Goal: Task Accomplishment & Management: Use online tool/utility

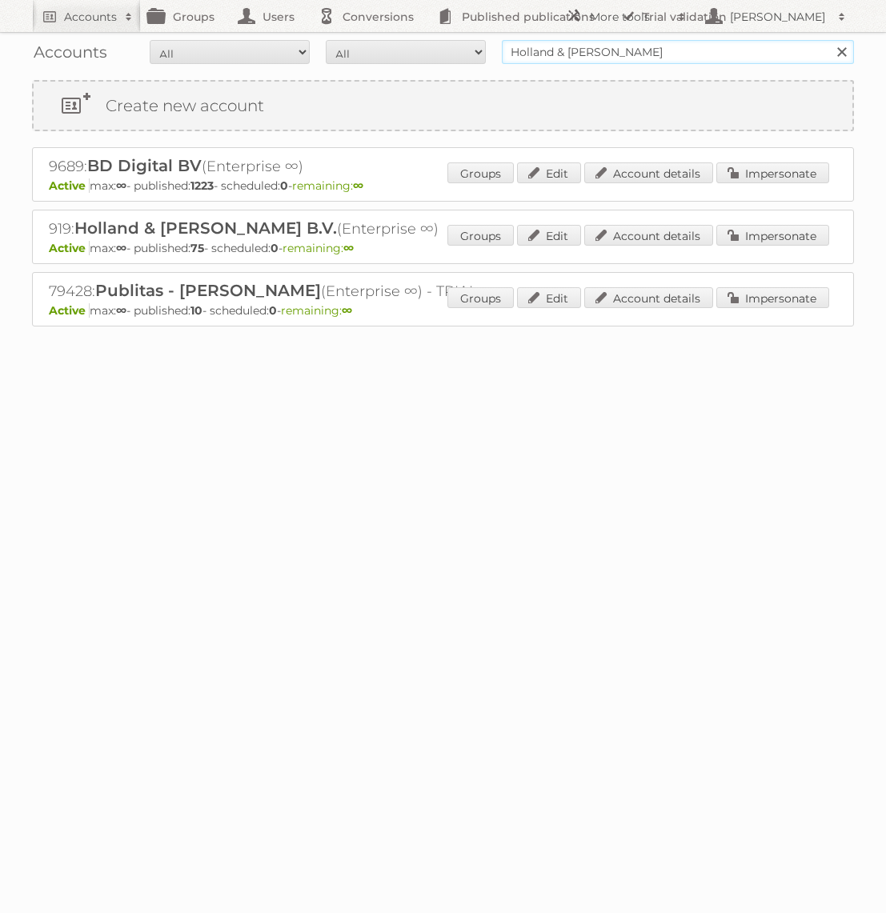
click at [662, 58] on input "Holland & [PERSON_NAME]" at bounding box center [678, 52] width 352 height 24
type input "KARWEI"
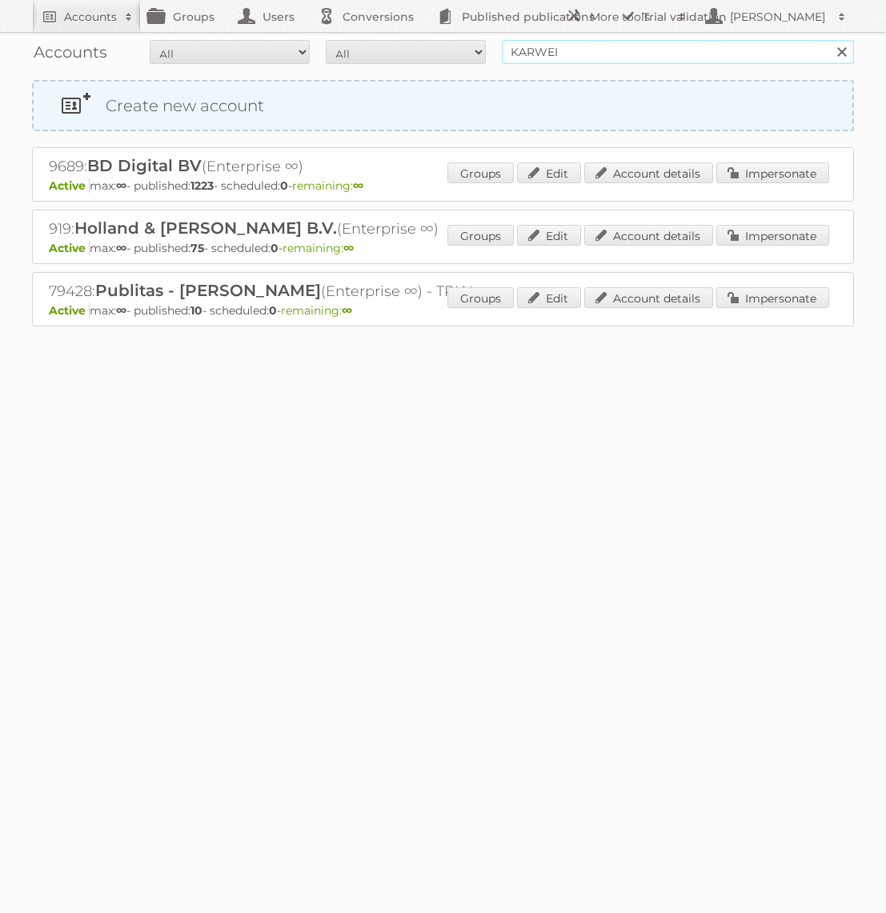
click at [829, 40] on input "Search" at bounding box center [841, 52] width 24 height 24
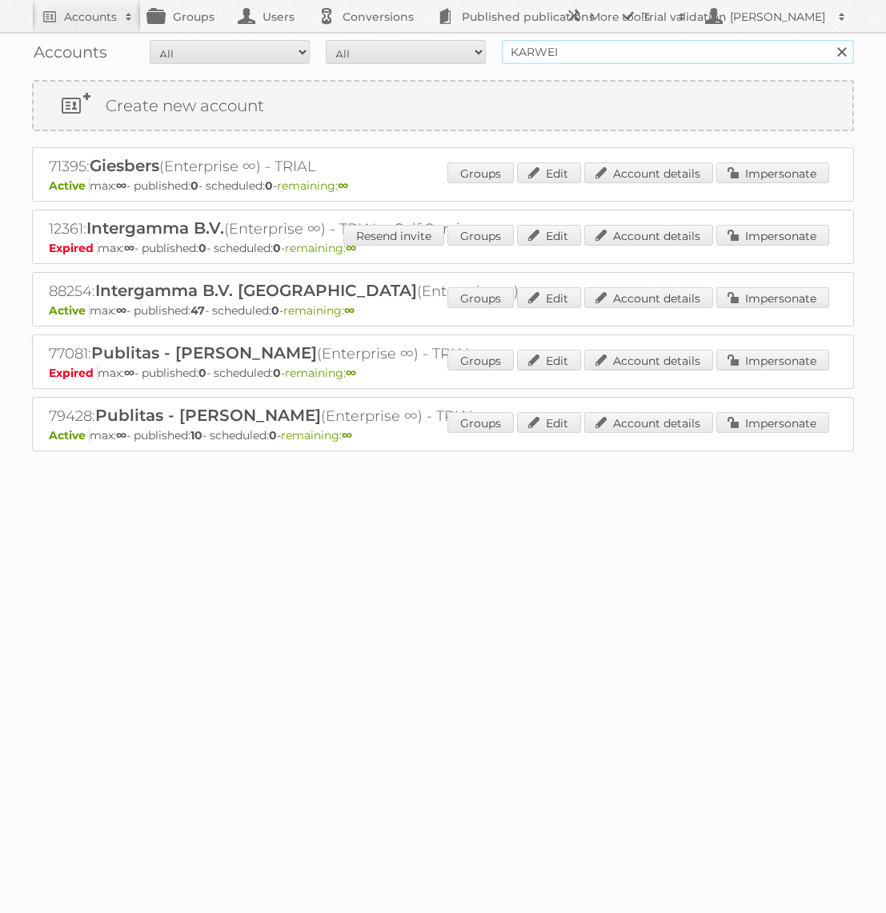
click at [660, 50] on input "KARWEI" at bounding box center [678, 52] width 352 height 24
click at [689, 561] on body "Accounts Search Advanced Search Create new account Groups Users Conversions Pub…" at bounding box center [443, 456] width 886 height 913
click at [785, 297] on link "Impersonate" at bounding box center [772, 297] width 113 height 21
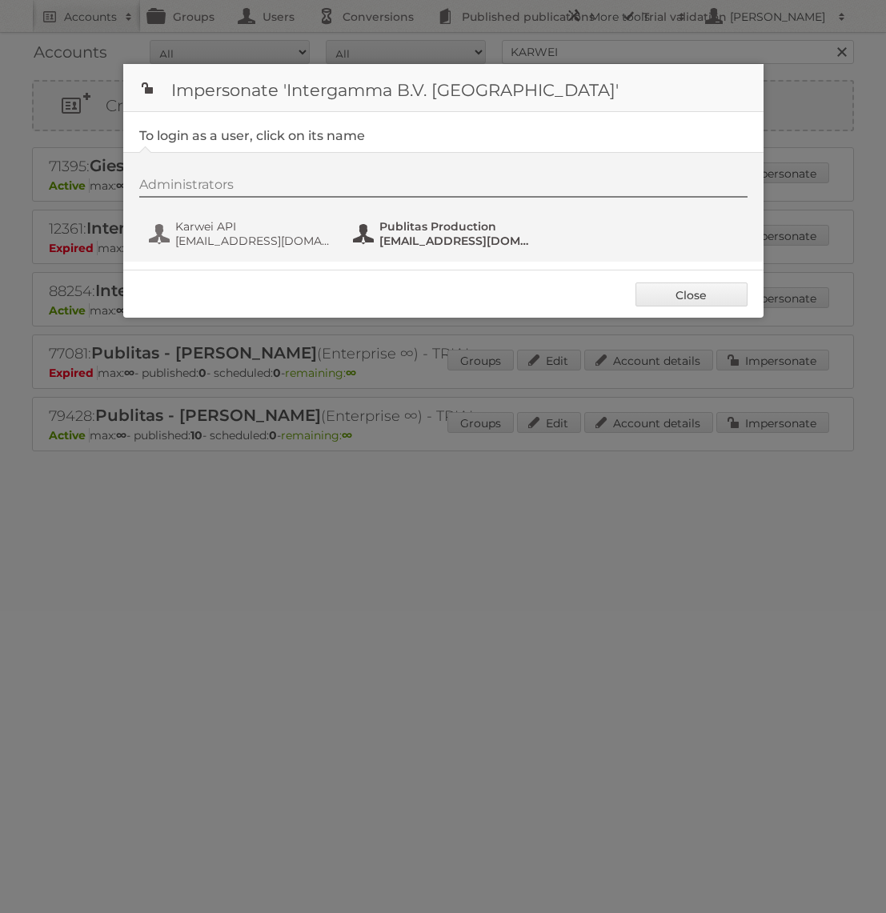
click at [453, 246] on span "[EMAIL_ADDRESS][DOMAIN_NAME]" at bounding box center [456, 241] width 155 height 14
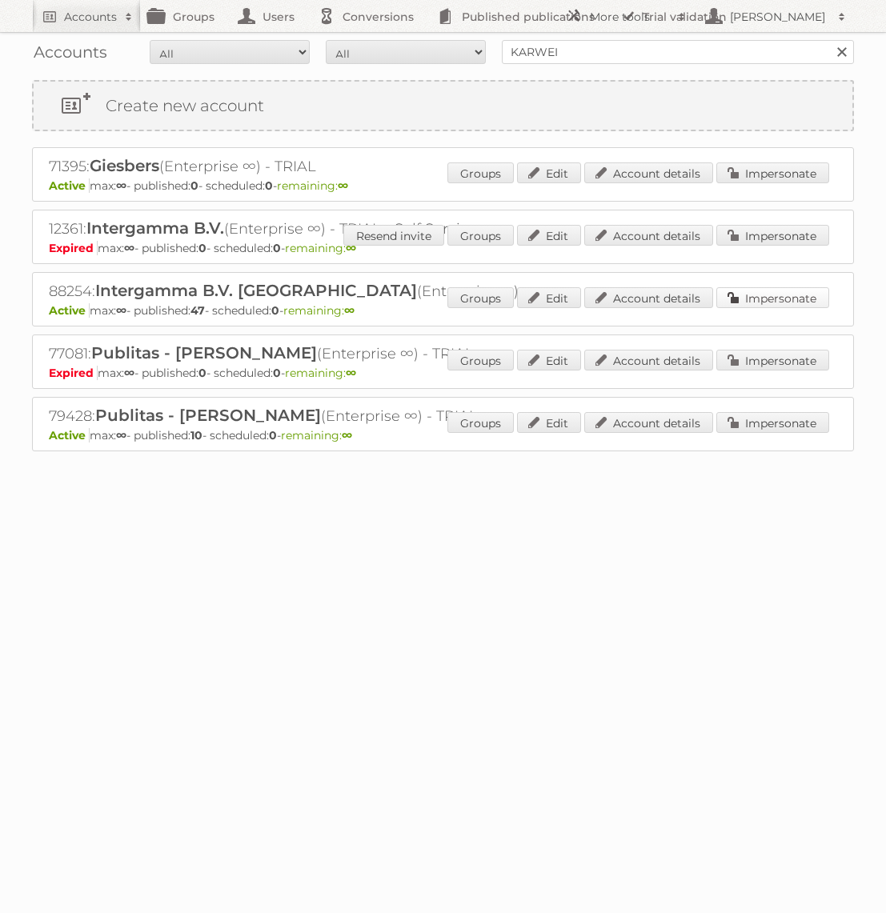
click at [762, 290] on link "Impersonate" at bounding box center [772, 297] width 113 height 21
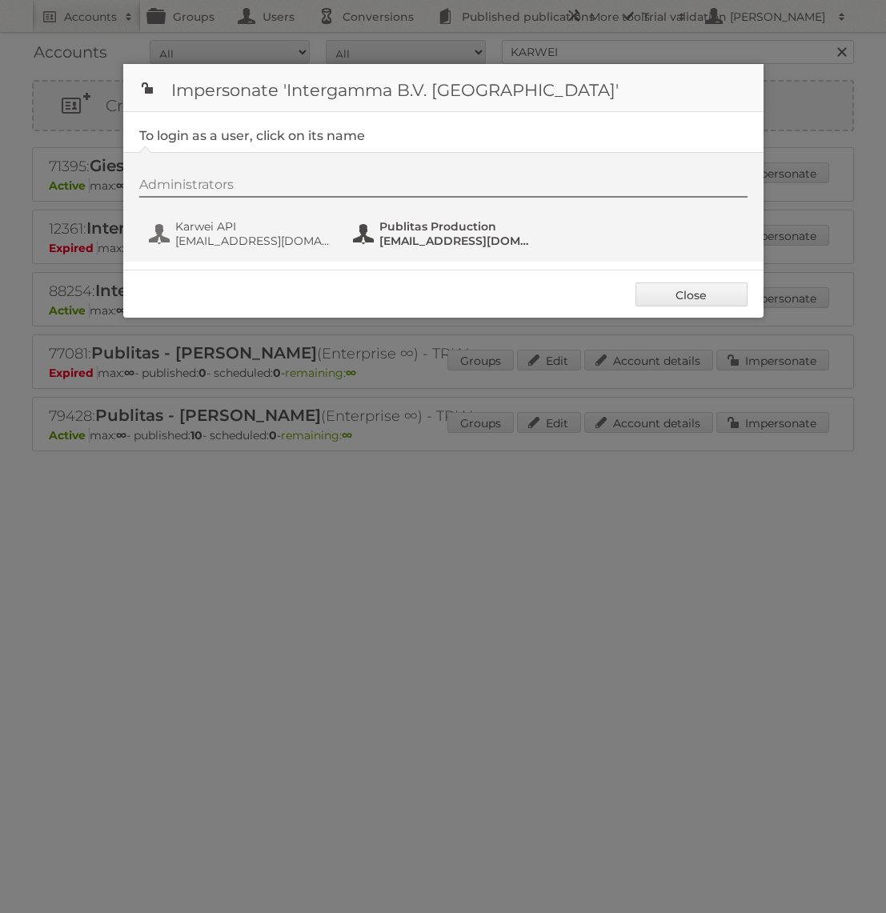
click at [422, 226] on span "Publitas Production" at bounding box center [456, 226] width 155 height 14
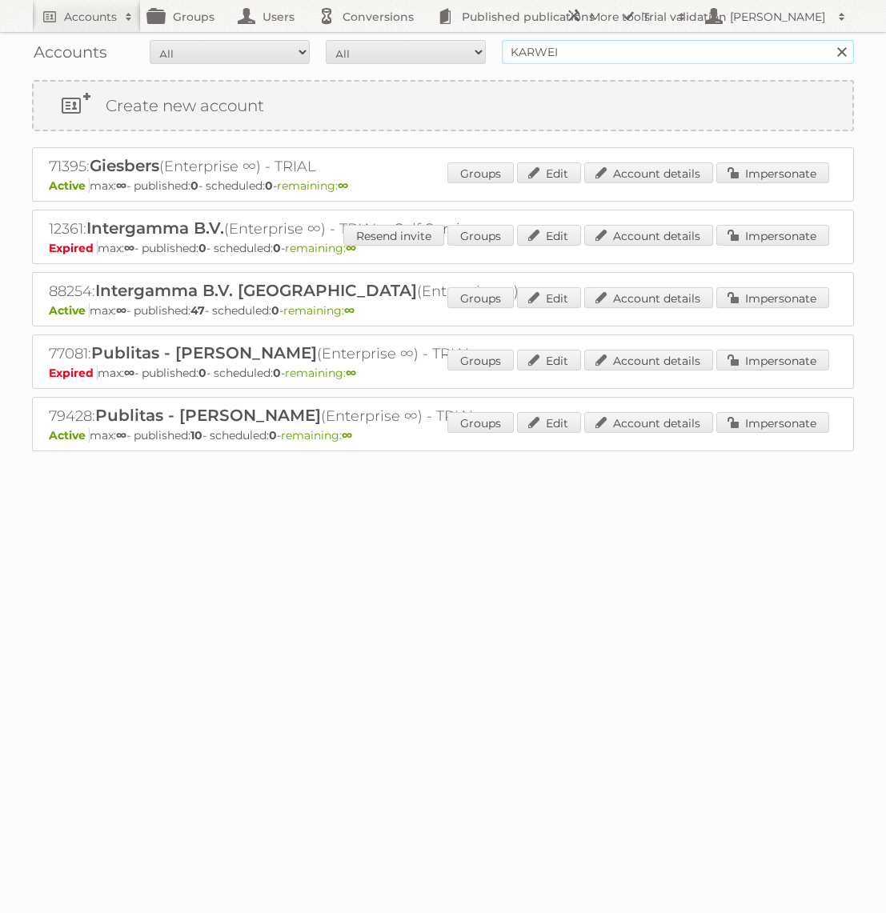
click at [639, 43] on input "KARWEI" at bounding box center [678, 52] width 352 height 24
type input "Holland & [PERSON_NAME]"
click at [829, 40] on input "Search" at bounding box center [841, 52] width 24 height 24
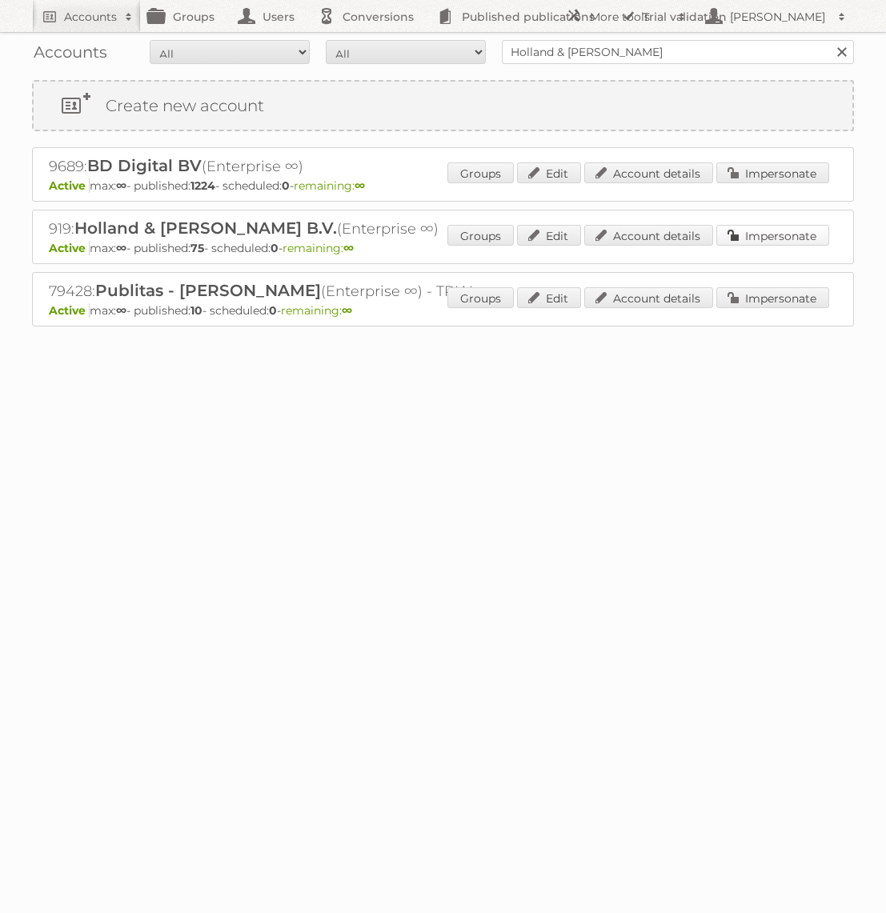
click at [762, 232] on link "Impersonate" at bounding box center [772, 235] width 113 height 21
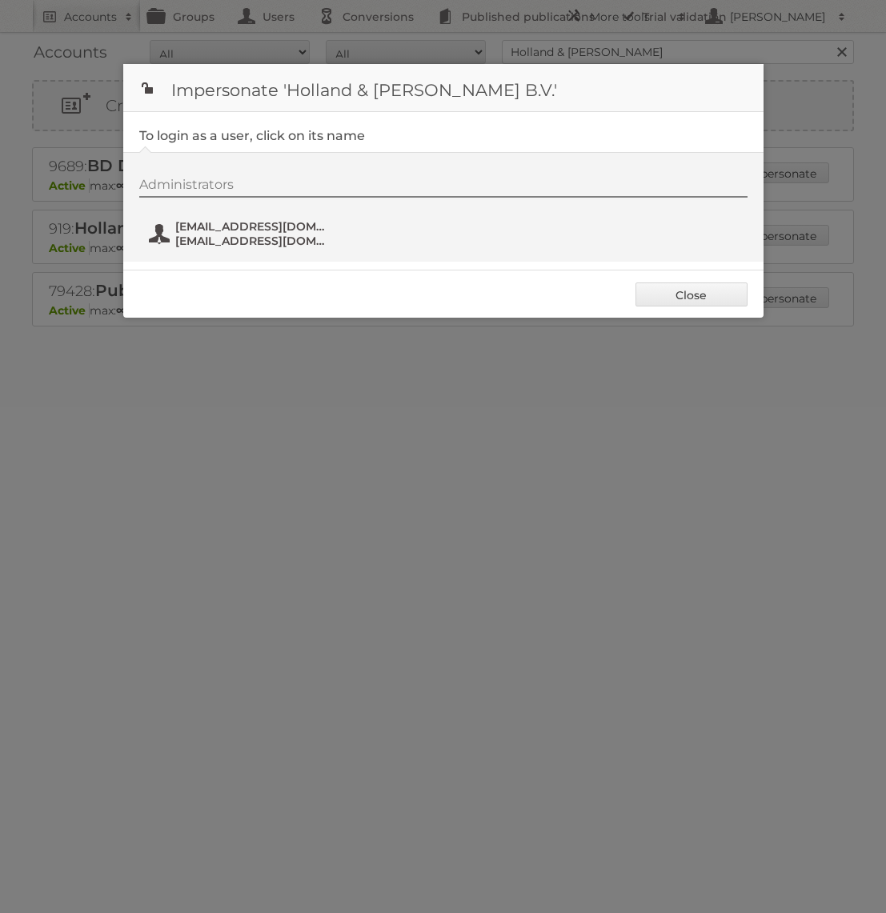
click at [264, 224] on span "fs+hollandbarrett@publitas.com" at bounding box center [252, 226] width 155 height 14
